Goal: Use online tool/utility: Use online tool/utility

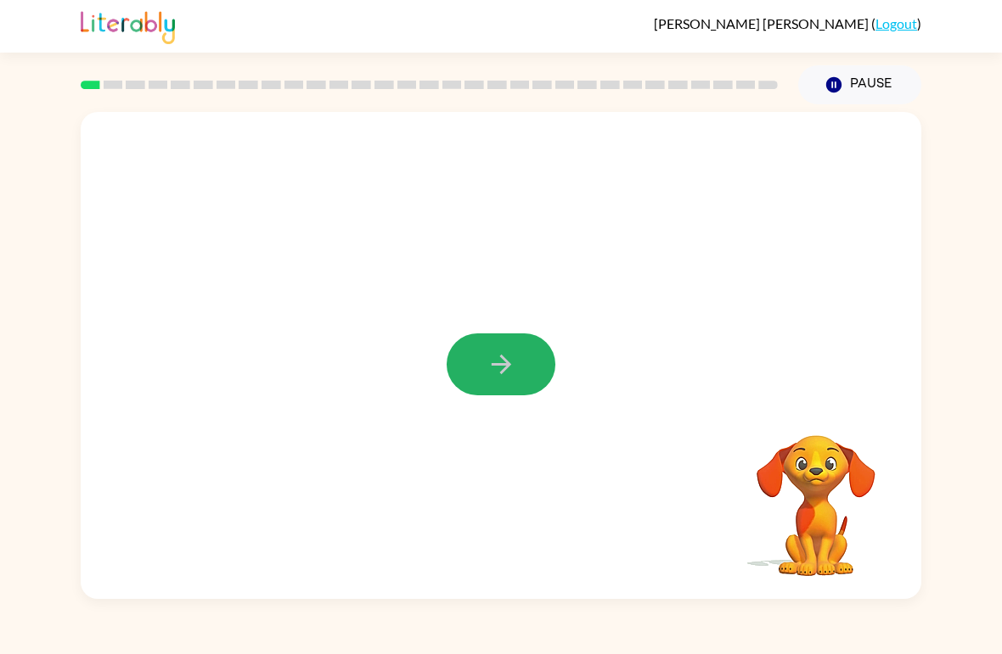
click at [525, 340] on button "button" at bounding box center [500, 365] width 109 height 62
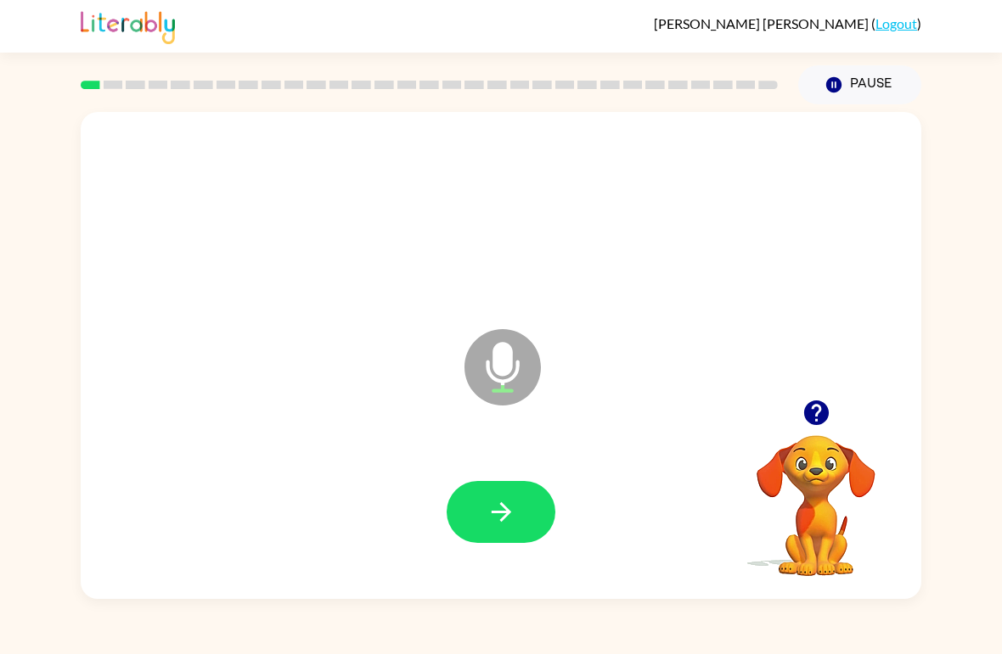
click at [524, 497] on button "button" at bounding box center [500, 512] width 109 height 62
click at [515, 516] on icon "button" at bounding box center [501, 512] width 30 height 30
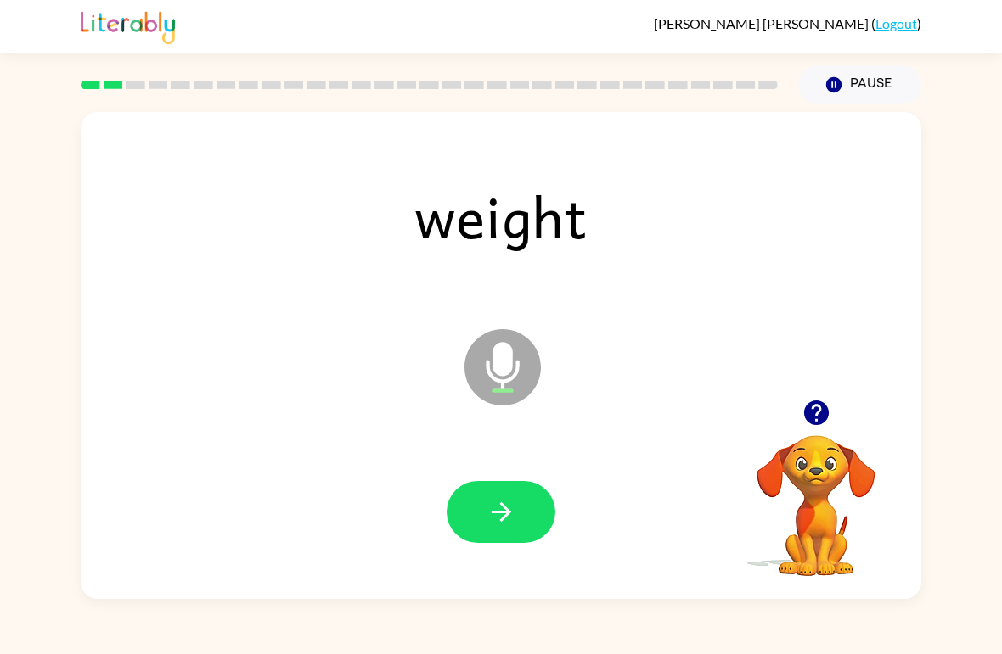
click at [525, 511] on button "button" at bounding box center [500, 512] width 109 height 62
click at [511, 519] on icon "button" at bounding box center [501, 512] width 30 height 30
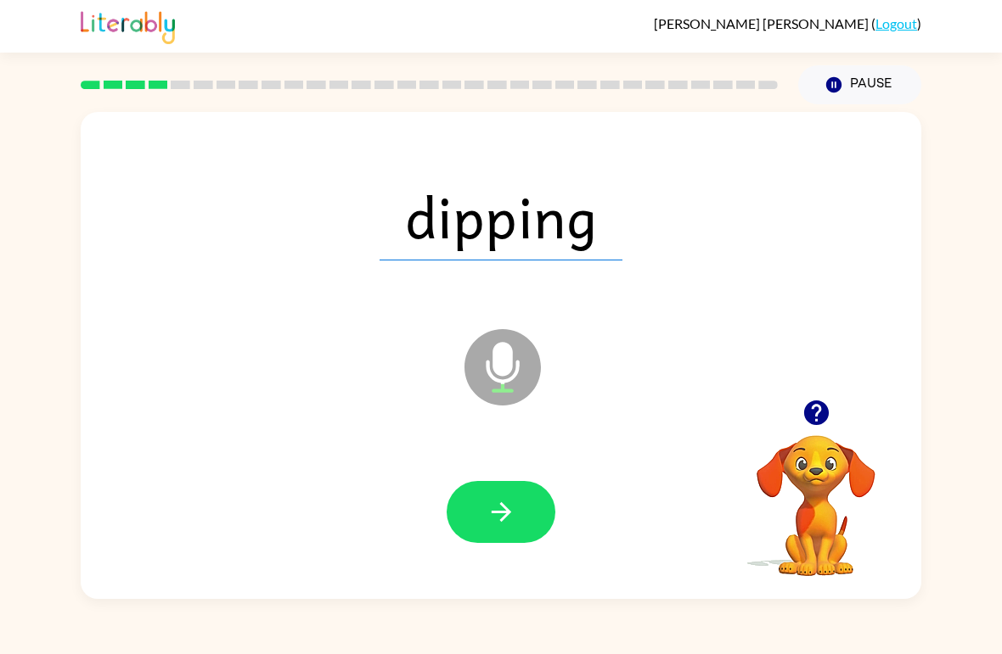
click at [503, 522] on icon "button" at bounding box center [501, 512] width 30 height 30
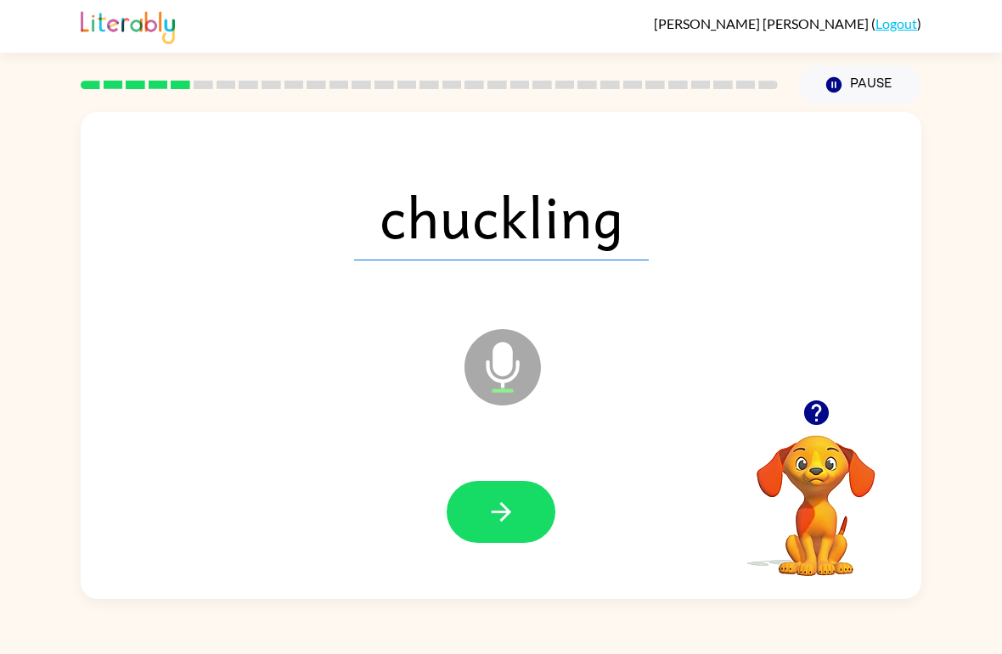
click at [507, 508] on icon "button" at bounding box center [501, 512] width 30 height 30
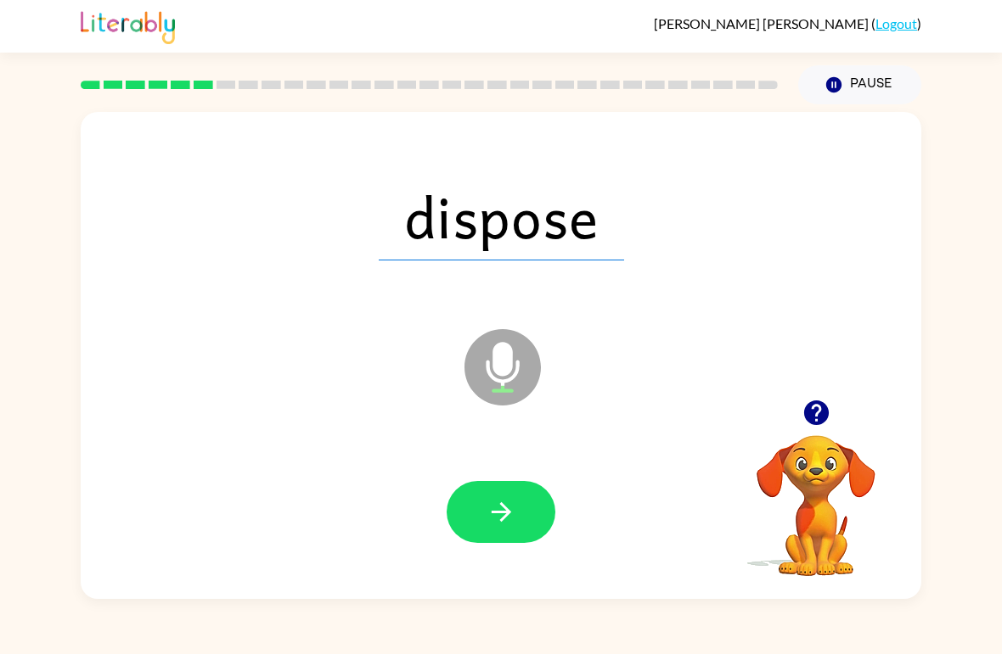
click at [524, 514] on button "button" at bounding box center [500, 512] width 109 height 62
click at [476, 513] on button "button" at bounding box center [500, 512] width 109 height 62
click at [495, 515] on icon "button" at bounding box center [501, 512] width 30 height 30
click at [511, 515] on icon "button" at bounding box center [501, 512] width 30 height 30
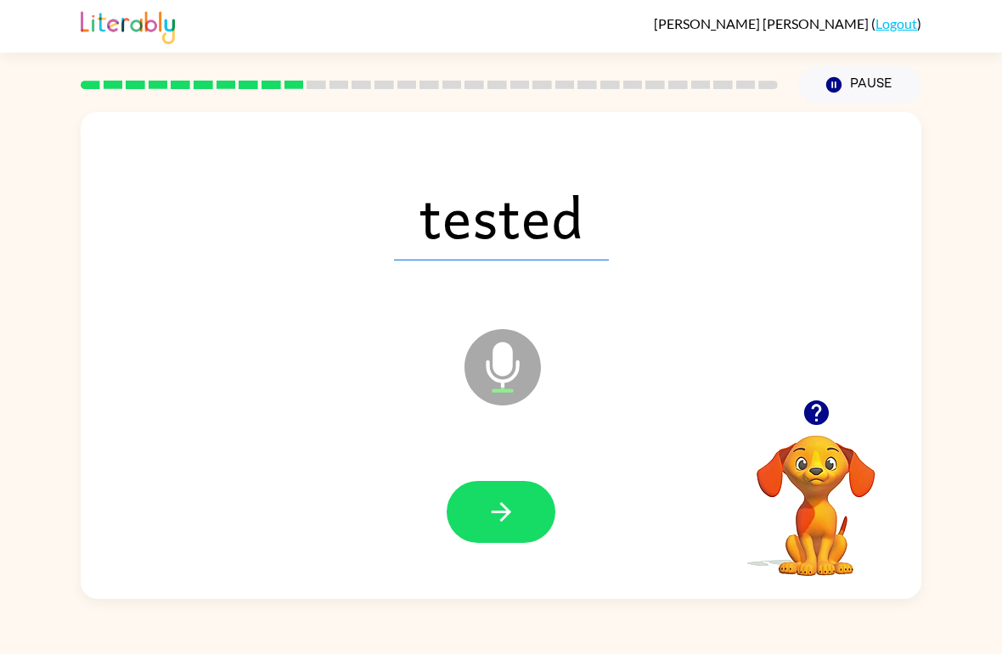
click at [497, 515] on icon "button" at bounding box center [501, 512] width 30 height 30
click at [534, 522] on button "button" at bounding box center [500, 512] width 109 height 62
click at [497, 523] on icon "button" at bounding box center [501, 512] width 30 height 30
click at [538, 529] on button "button" at bounding box center [500, 512] width 109 height 62
click at [499, 511] on icon "button" at bounding box center [501, 512] width 30 height 30
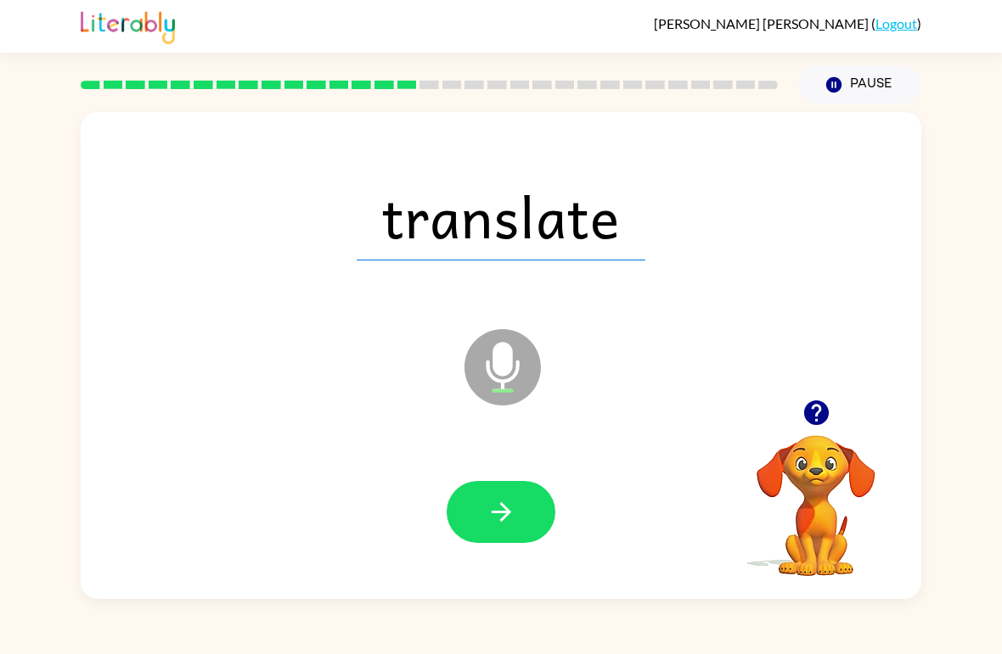
click at [489, 506] on icon "button" at bounding box center [501, 512] width 30 height 30
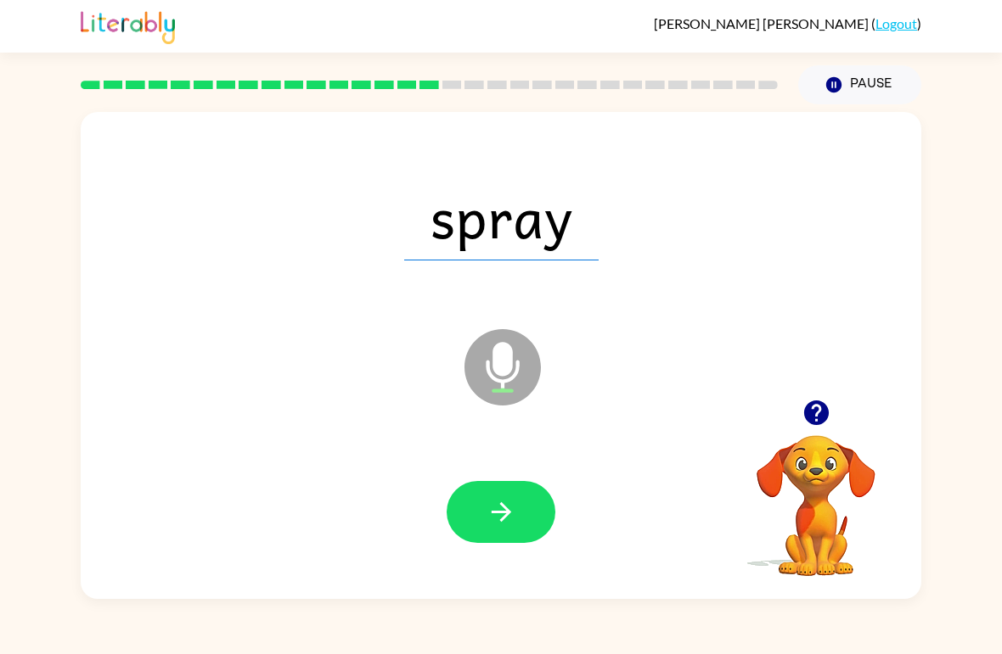
click at [517, 521] on button "button" at bounding box center [500, 512] width 109 height 62
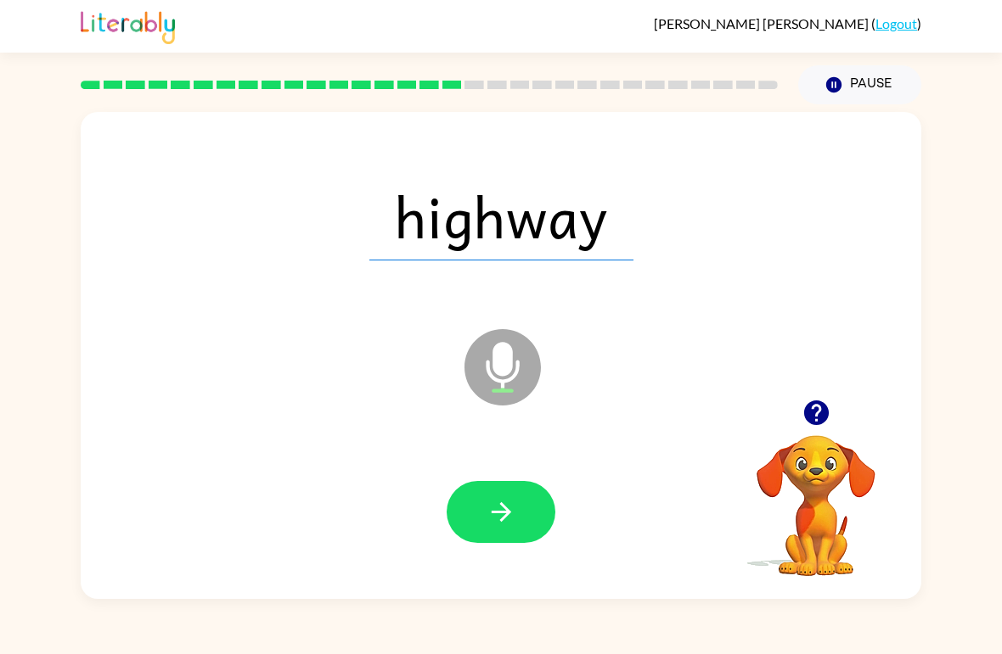
click at [508, 526] on icon "button" at bounding box center [501, 512] width 30 height 30
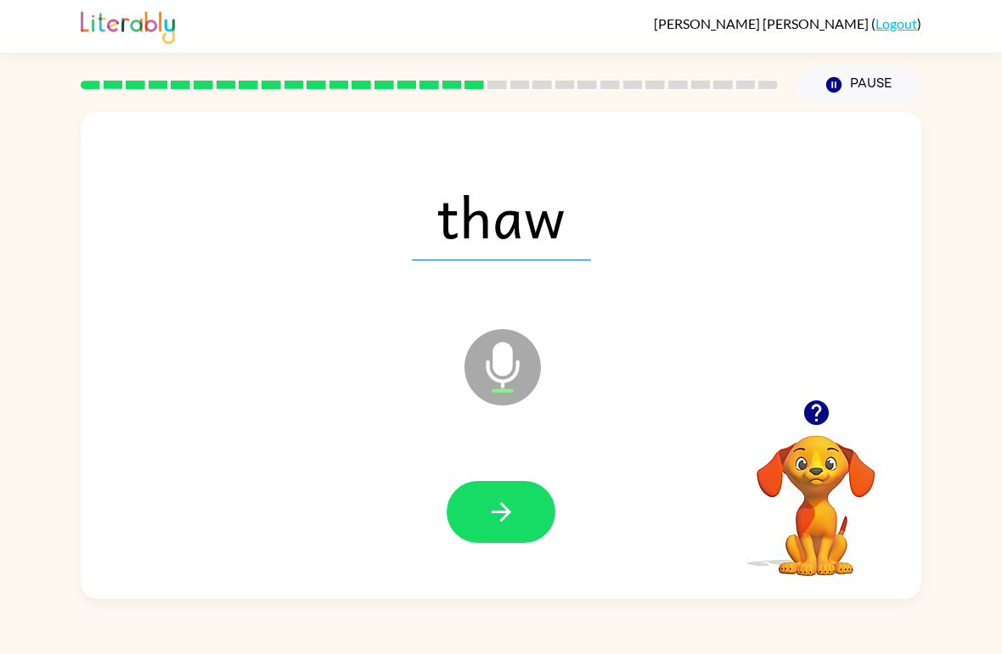
click at [484, 520] on button "button" at bounding box center [500, 512] width 109 height 62
click at [525, 500] on button "button" at bounding box center [500, 512] width 109 height 62
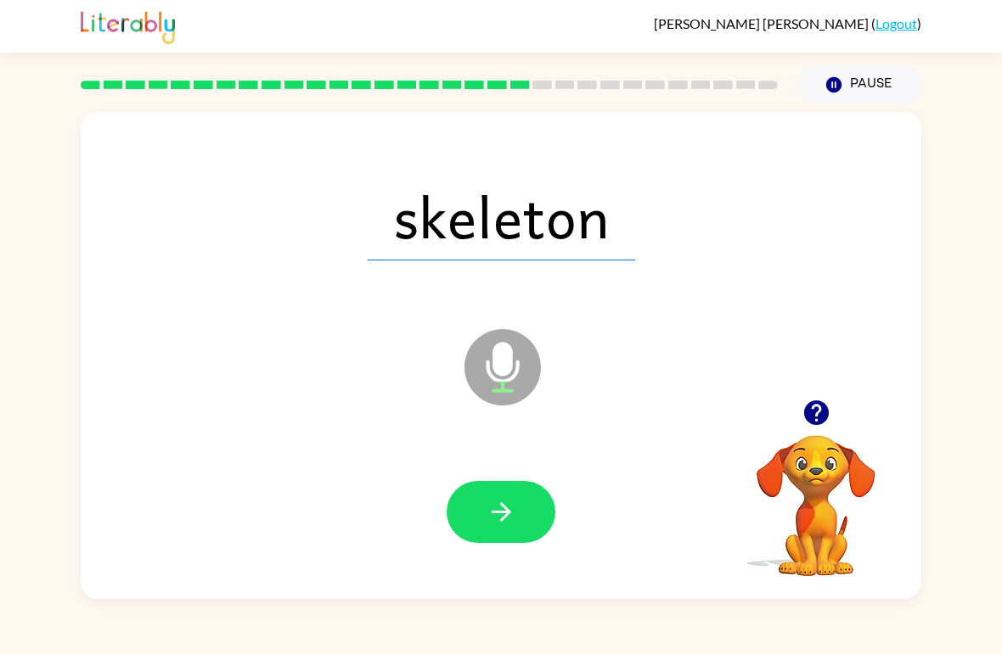
click at [514, 517] on icon "button" at bounding box center [501, 512] width 30 height 30
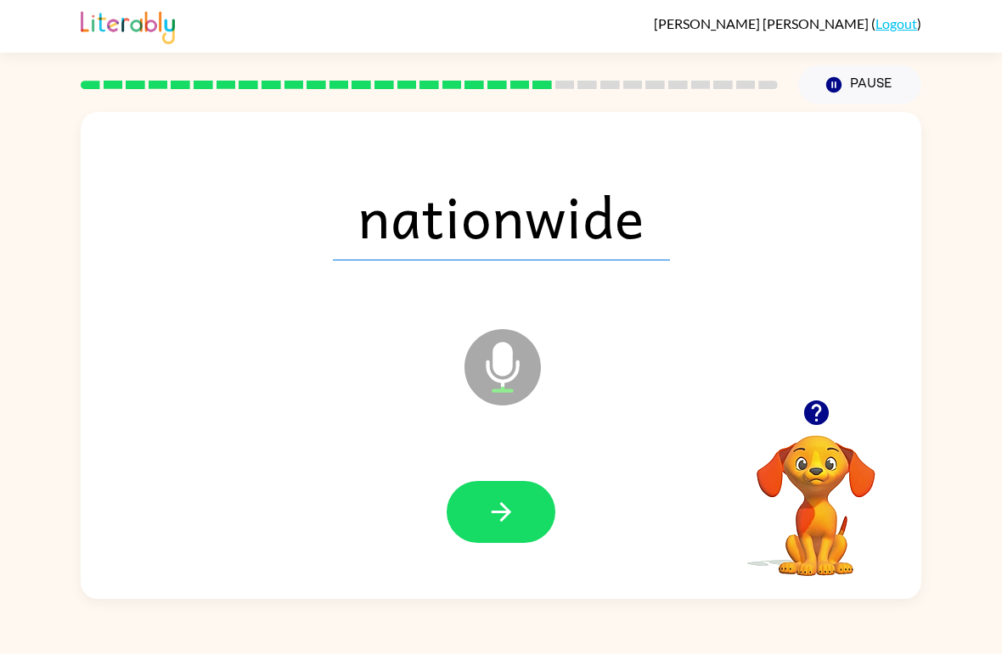
click at [489, 497] on button "button" at bounding box center [500, 512] width 109 height 62
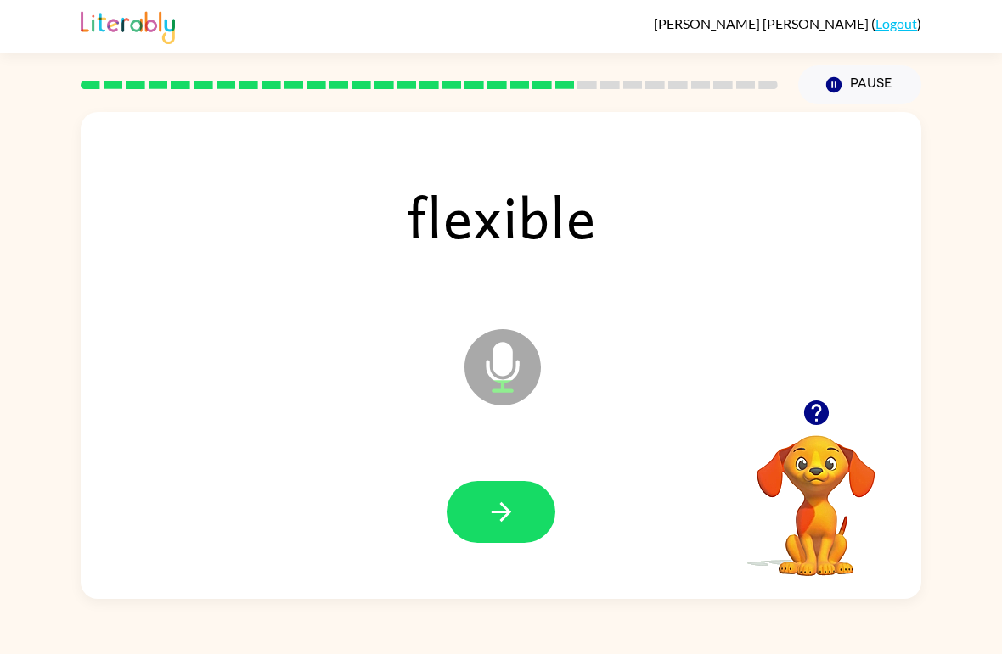
click at [505, 519] on icon "button" at bounding box center [501, 512] width 30 height 30
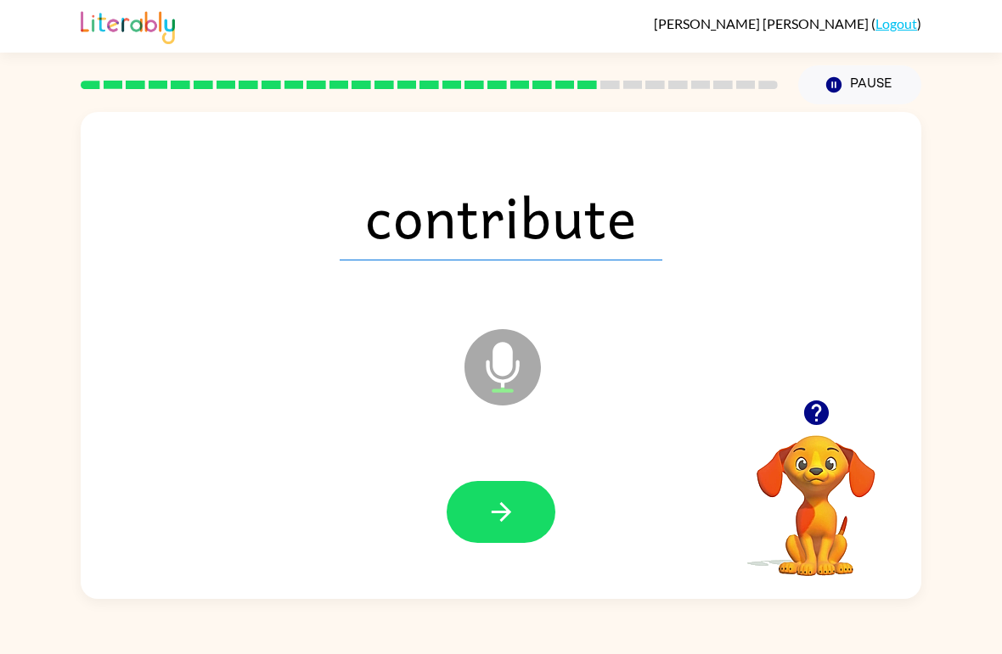
click at [519, 514] on button "button" at bounding box center [500, 512] width 109 height 62
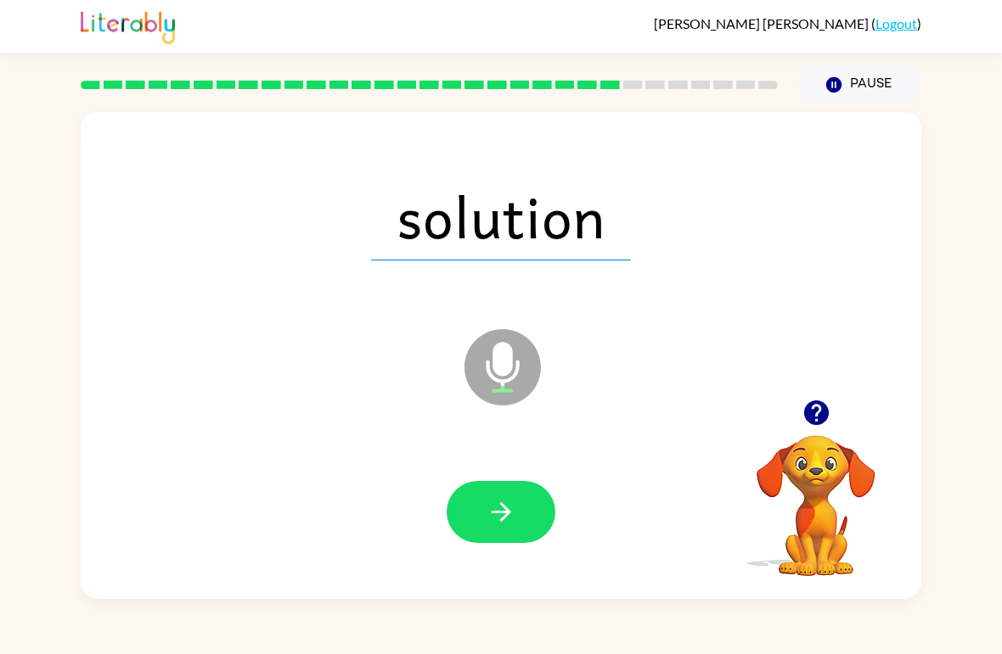
click at [507, 502] on icon "button" at bounding box center [501, 512] width 30 height 30
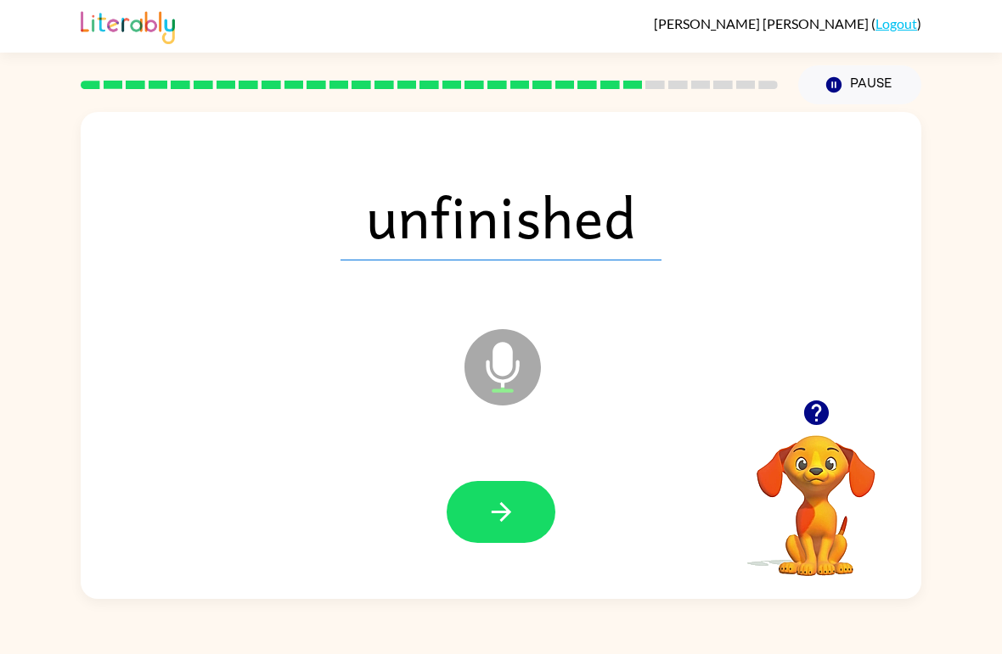
click at [503, 511] on icon "button" at bounding box center [501, 512] width 30 height 30
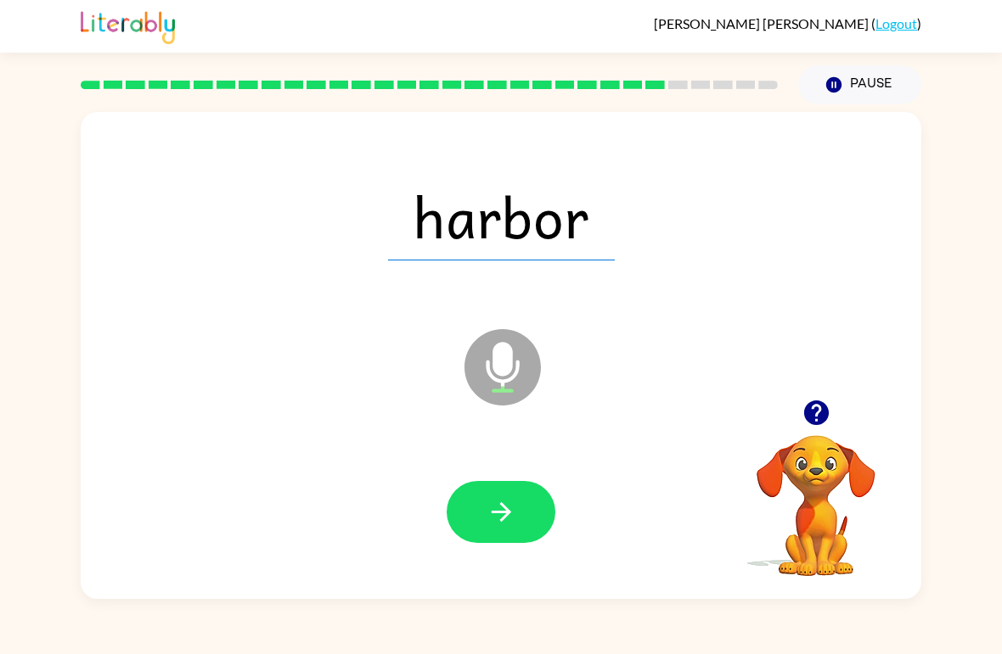
click at [504, 514] on icon "button" at bounding box center [501, 512] width 20 height 20
click at [524, 508] on button "button" at bounding box center [500, 512] width 109 height 62
click at [498, 502] on icon "button" at bounding box center [501, 512] width 30 height 30
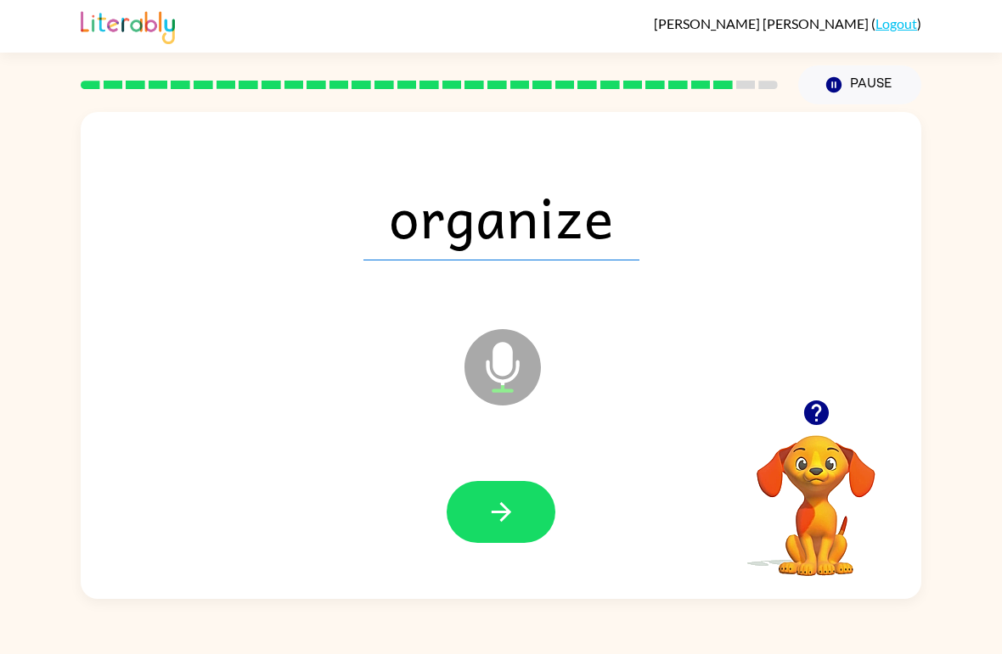
click at [517, 542] on button "button" at bounding box center [500, 512] width 109 height 62
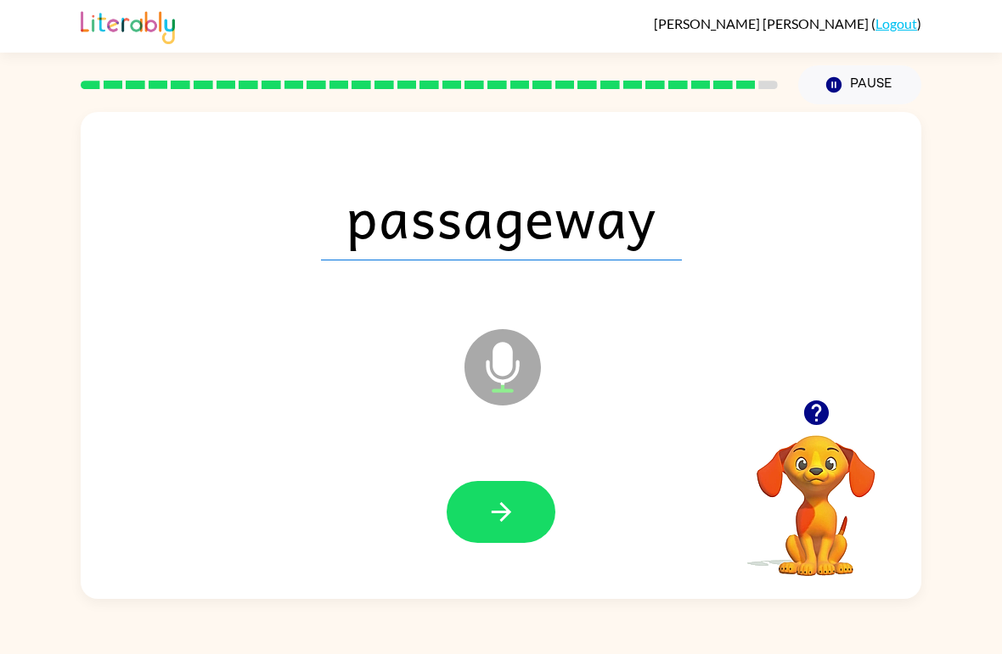
click at [517, 507] on button "button" at bounding box center [500, 512] width 109 height 62
